Goal: Transaction & Acquisition: Download file/media

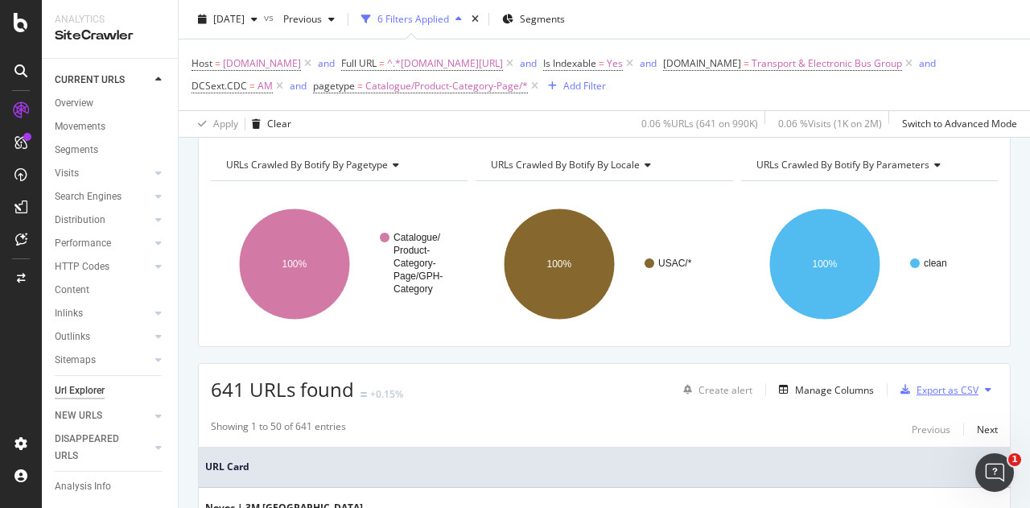
scroll to position [80, 0]
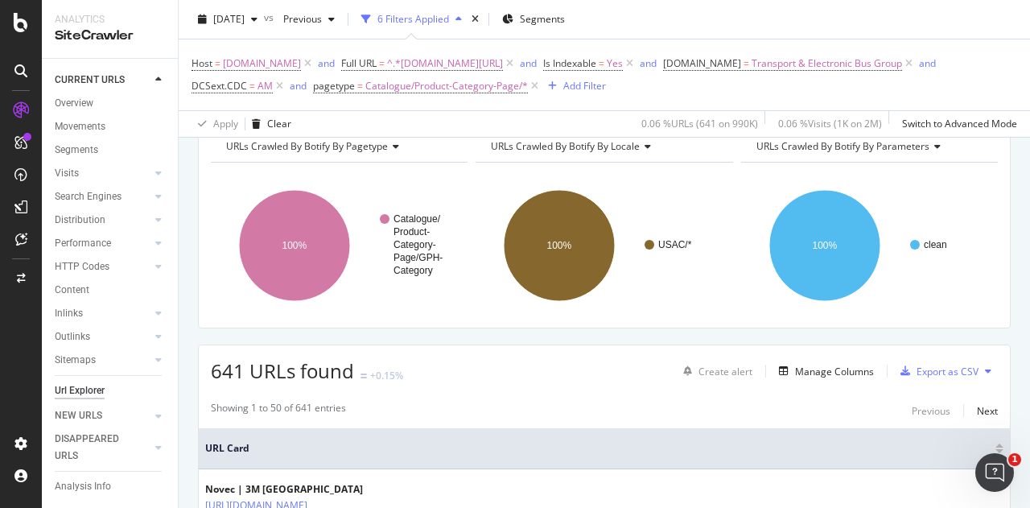
click at [985, 368] on icon at bounding box center [988, 371] width 6 height 10
click at [917, 374] on span "Export XML Sitemaps" at bounding box center [905, 370] width 95 height 14
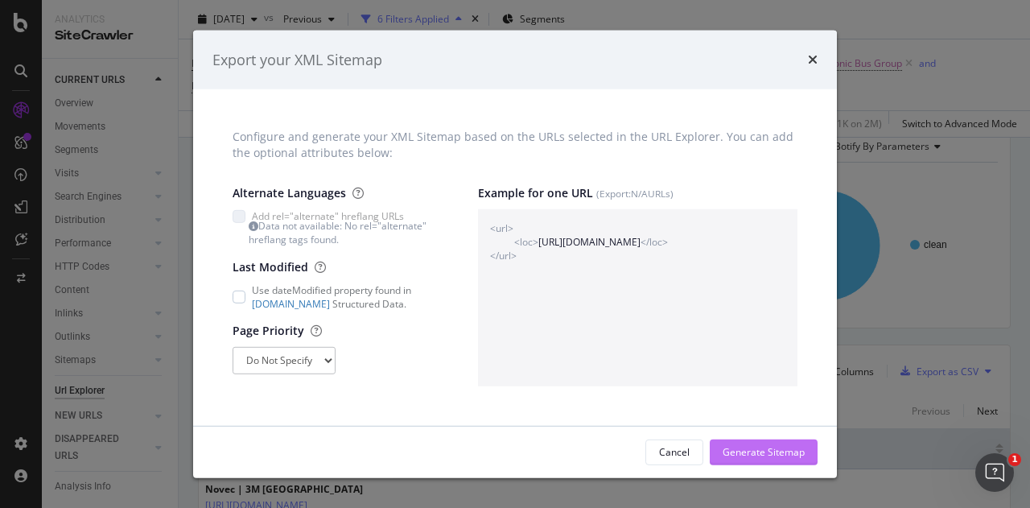
click at [791, 454] on div "Generate Sitemap" at bounding box center [764, 452] width 82 height 14
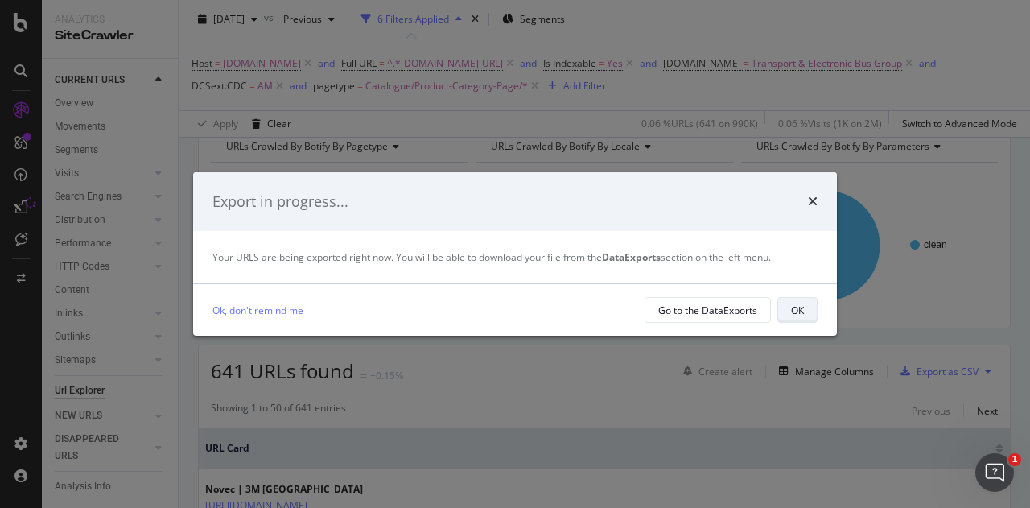
click at [791, 313] on div "OK" at bounding box center [797, 310] width 13 height 14
